Goal: Check status: Check status

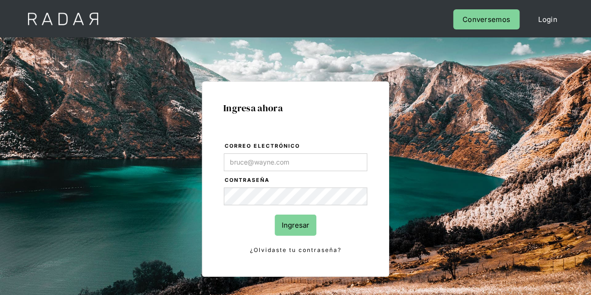
click at [290, 167] on input "Correo electrónico" at bounding box center [296, 162] width 144 height 18
click at [290, 207] on form "Correo electrónico Contraseña Ingresar ¿Olvidaste tu contraseña?" at bounding box center [295, 198] width 144 height 114
type input "Evans@prontopaga.com"
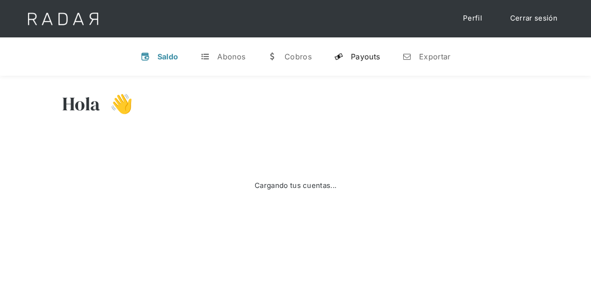
click at [356, 62] on link "y Payouts" at bounding box center [357, 56] width 61 height 24
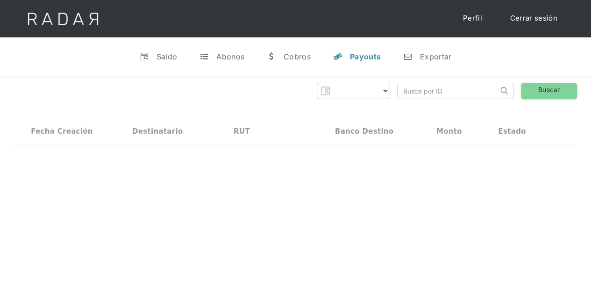
click at [405, 89] on input "search" at bounding box center [448, 90] width 100 height 15
paste input "9cd99ede-3b59-4ac3-876f-822d025fe659"
type input "9cd99ede-3b59-4ac3-876f-822d025fe659"
select select "prontopaga"
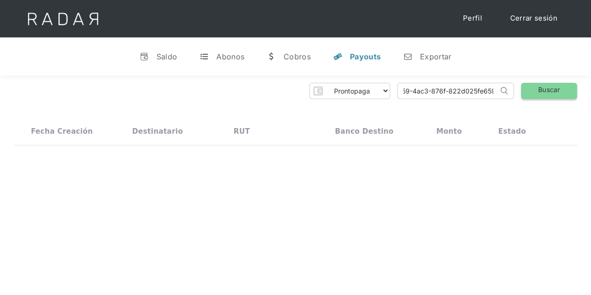
click at [540, 92] on link "Buscar" at bounding box center [549, 91] width 56 height 16
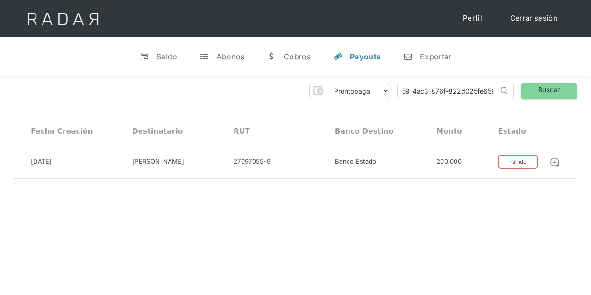
drag, startPoint x: 401, startPoint y: 92, endPoint x: 512, endPoint y: 92, distance: 110.8
click at [510, 90] on form "9cd99ede-3b59-4ac3-876f-822d025fe659 Search" at bounding box center [455, 91] width 117 height 16
paste input "1f45781f-331c-4edb-89b9-65100c6252cc"
type input "1f45781f-331c-4edb-89b9-65100c6252cc"
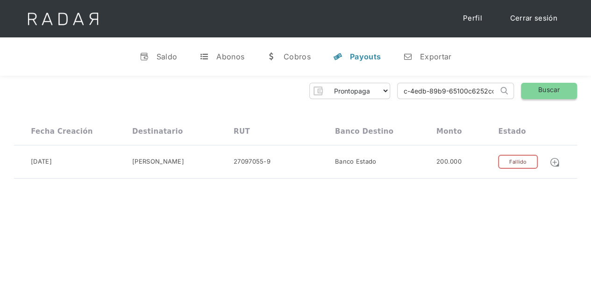
click at [536, 94] on link "Buscar" at bounding box center [549, 91] width 56 height 16
click at [537, 90] on link "Buscar" at bounding box center [549, 91] width 56 height 16
click at [540, 89] on link "Buscar" at bounding box center [549, 91] width 56 height 16
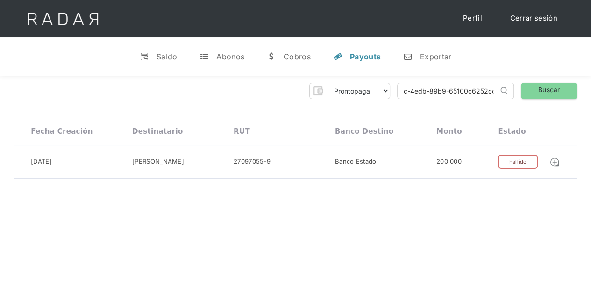
drag, startPoint x: 398, startPoint y: 92, endPoint x: 518, endPoint y: 95, distance: 120.2
click at [518, 95] on div "Prontopaga Prontopaga 2 Thank you! Your submission has been received! Oops! Som…" at bounding box center [295, 91] width 563 height 16
click at [530, 87] on link "Buscar" at bounding box center [549, 91] width 56 height 16
click at [360, 57] on div "Payouts" at bounding box center [365, 56] width 31 height 9
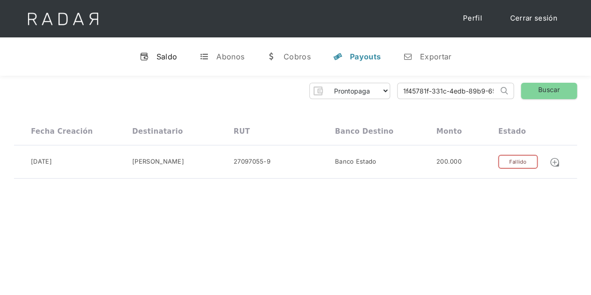
click at [175, 55] on div "Saldo" at bounding box center [167, 56] width 21 height 9
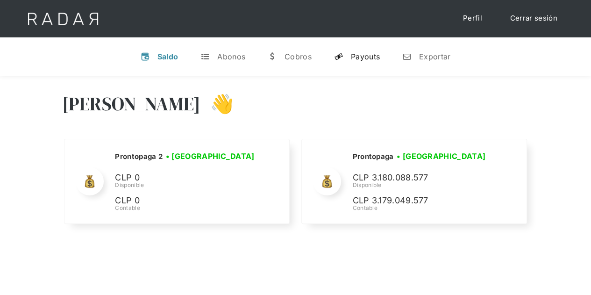
click at [356, 60] on div "Payouts" at bounding box center [365, 56] width 29 height 9
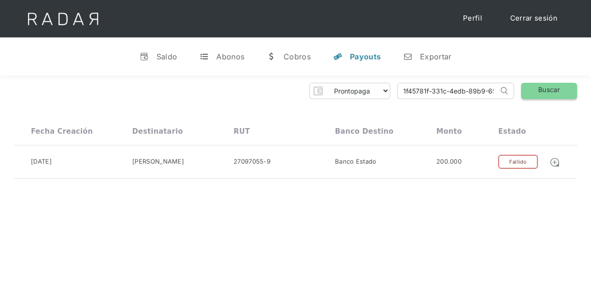
click at [534, 88] on link "Buscar" at bounding box center [549, 91] width 56 height 16
click at [537, 90] on link "Buscar" at bounding box center [549, 91] width 56 height 16
click at [553, 18] on link "Cerrar sesión" at bounding box center [534, 18] width 66 height 18
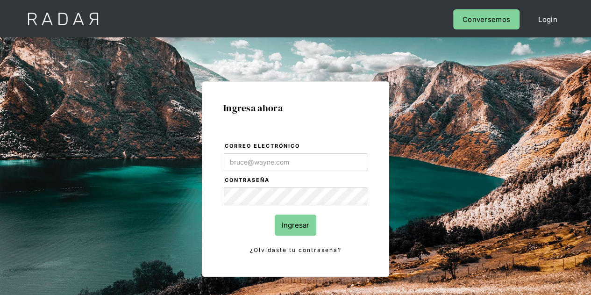
type input "[PERSON_NAME][EMAIL_ADDRESS][DOMAIN_NAME]"
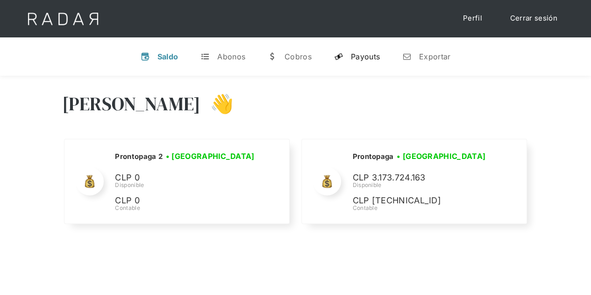
click at [351, 58] on link "y Payouts" at bounding box center [357, 56] width 61 height 24
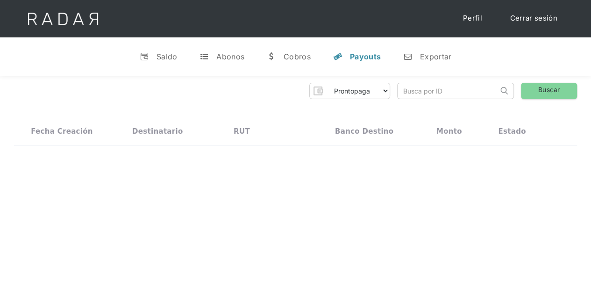
click at [438, 86] on input "search" at bounding box center [448, 90] width 100 height 15
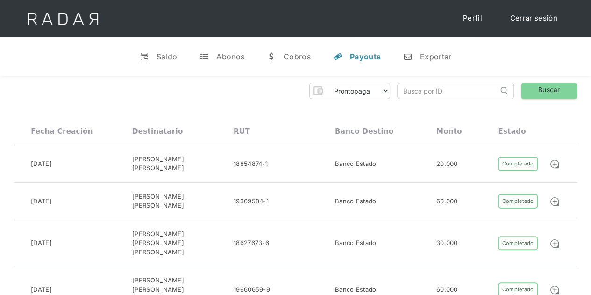
paste input "1f45781f-331c-4edb-89b9-65100c6252cc"
type input "1f45781f-331c-4edb-89b9-65100c6252cc"
click at [536, 87] on link "Buscar" at bounding box center [549, 91] width 56 height 16
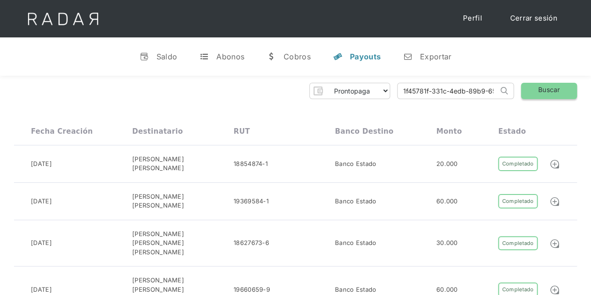
click at [546, 93] on link "Buscar" at bounding box center [549, 91] width 56 height 16
click at [539, 90] on link "Buscar" at bounding box center [549, 91] width 56 height 16
